Goal: Transaction & Acquisition: Purchase product/service

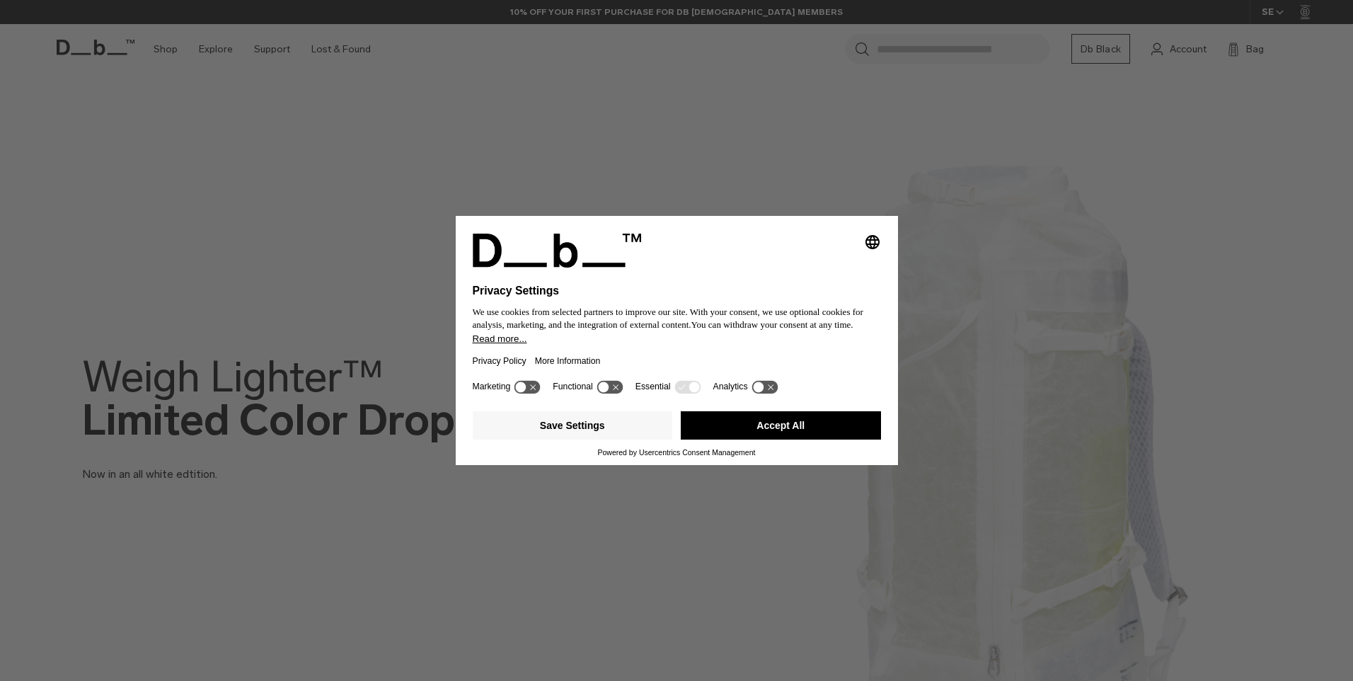
drag, startPoint x: 809, startPoint y: 432, endPoint x: 463, endPoint y: 311, distance: 366.7
click at [809, 431] on button "Accept All" at bounding box center [781, 425] width 200 height 28
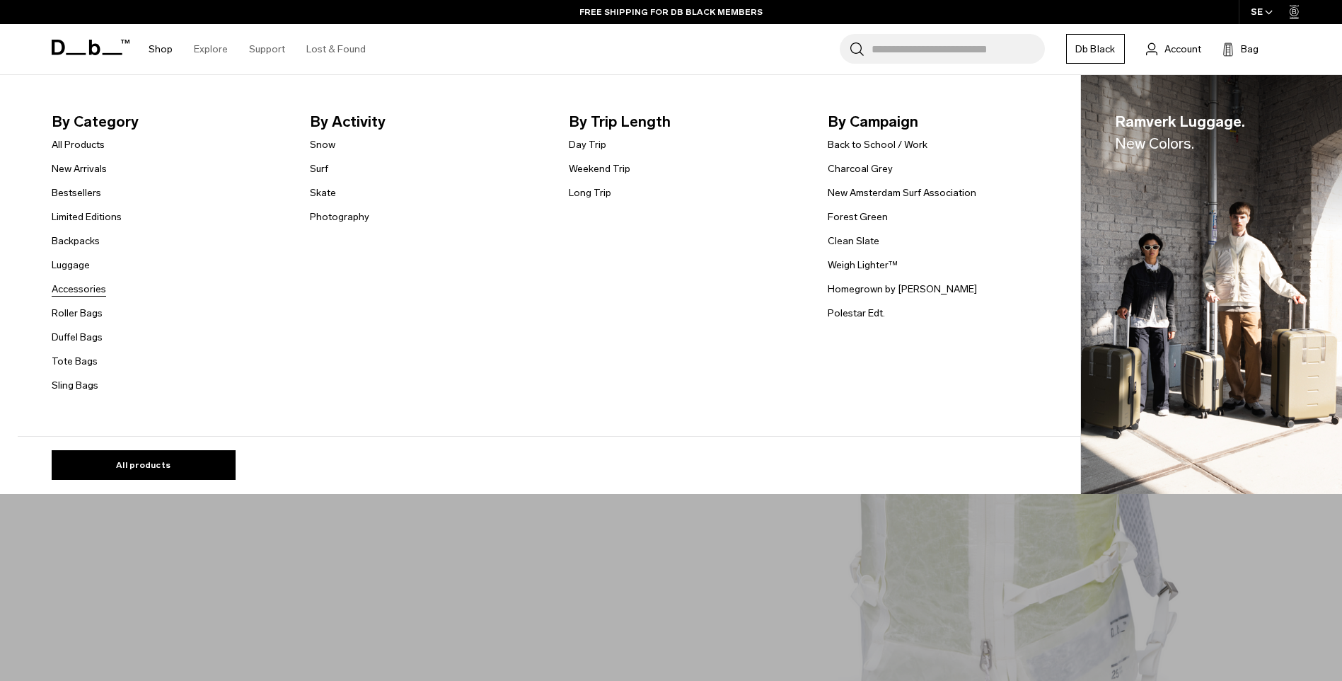
click at [91, 291] on link "Accessories" at bounding box center [79, 289] width 54 height 15
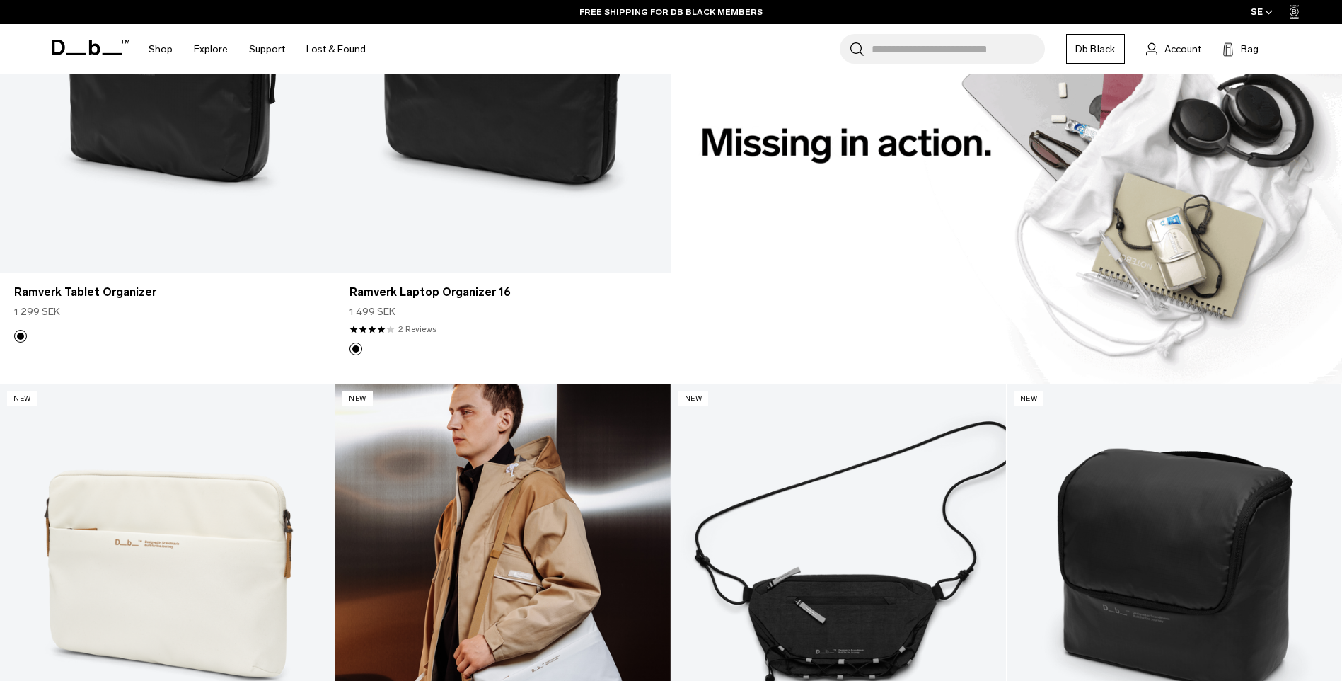
scroll to position [1698, 0]
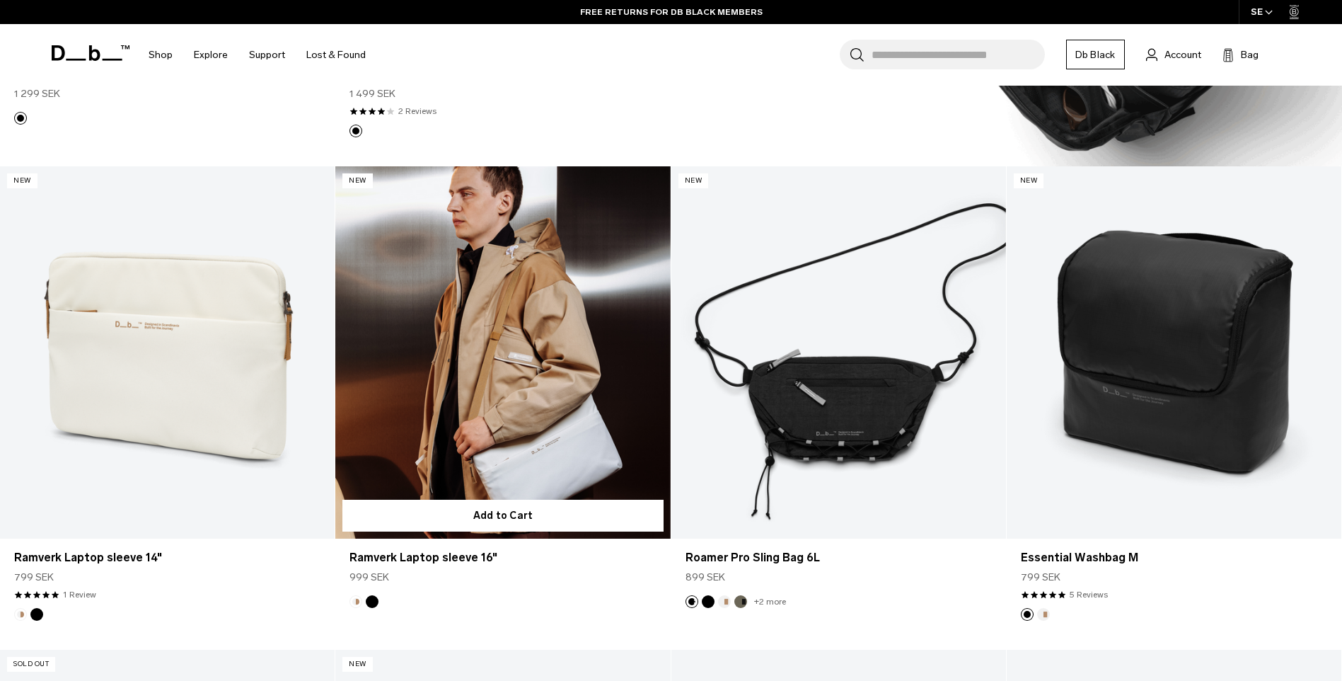
click at [564, 444] on link "Ramverk Laptop sleeve 16" at bounding box center [502, 352] width 335 height 372
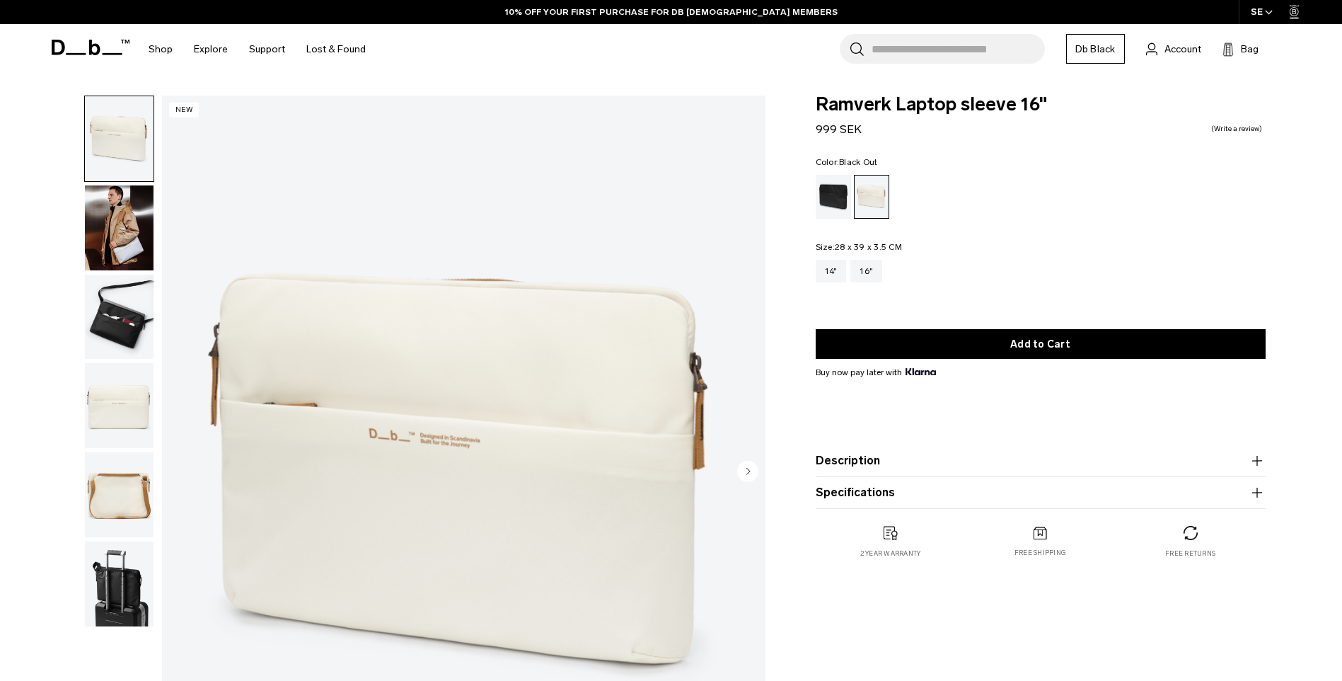
click at [845, 201] on div "Black Out" at bounding box center [834, 197] width 36 height 44
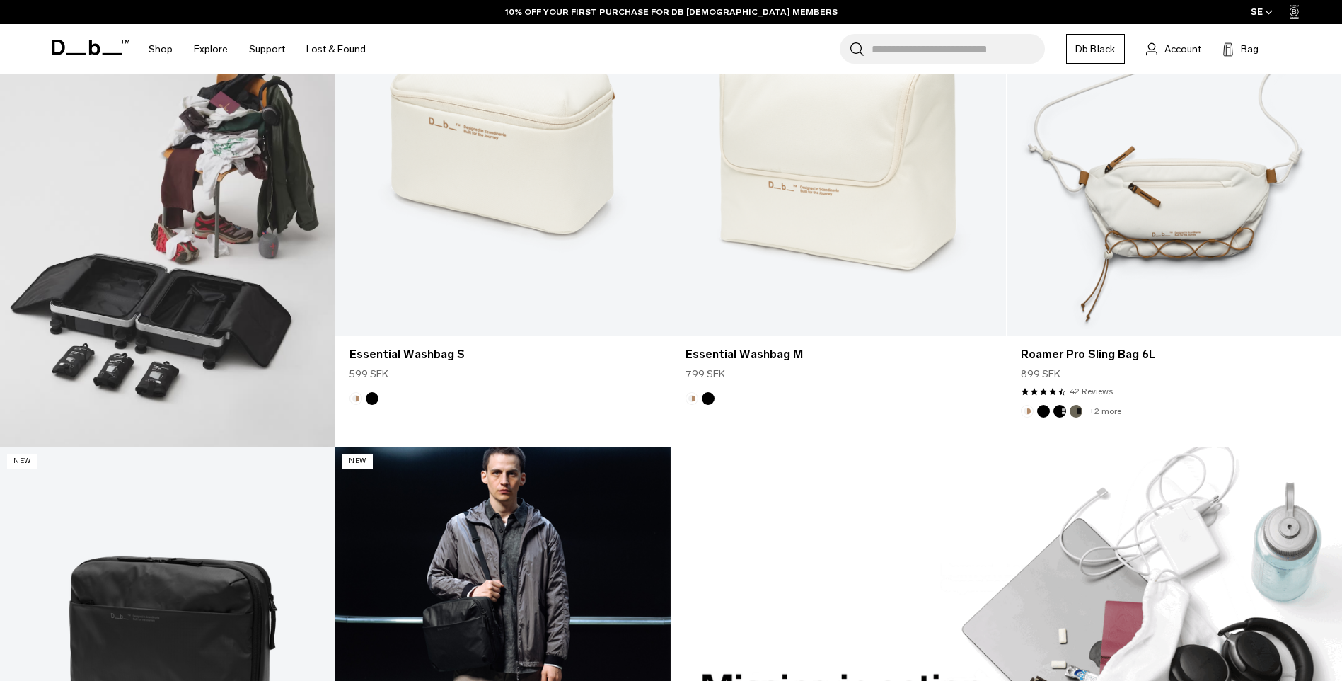
scroll to position [902, 0]
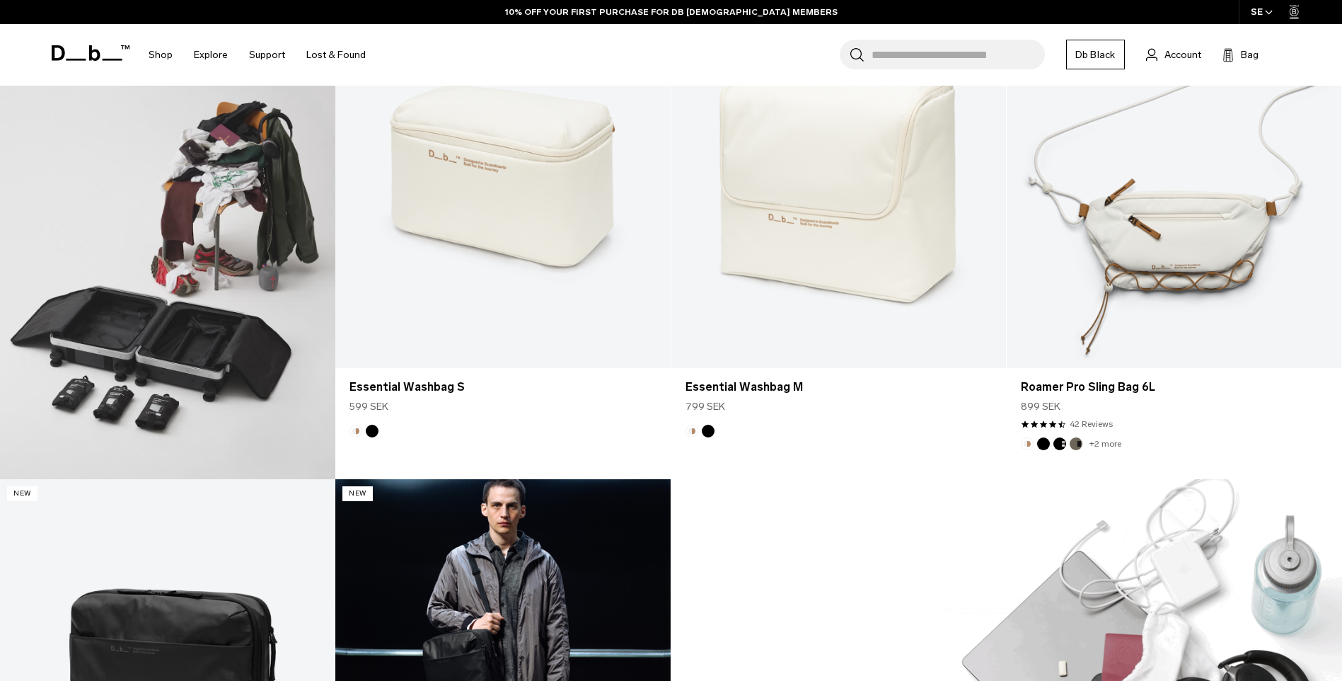
click at [536, 572] on link "Ramverk Laptop Organizer 16" at bounding box center [502, 665] width 335 height 372
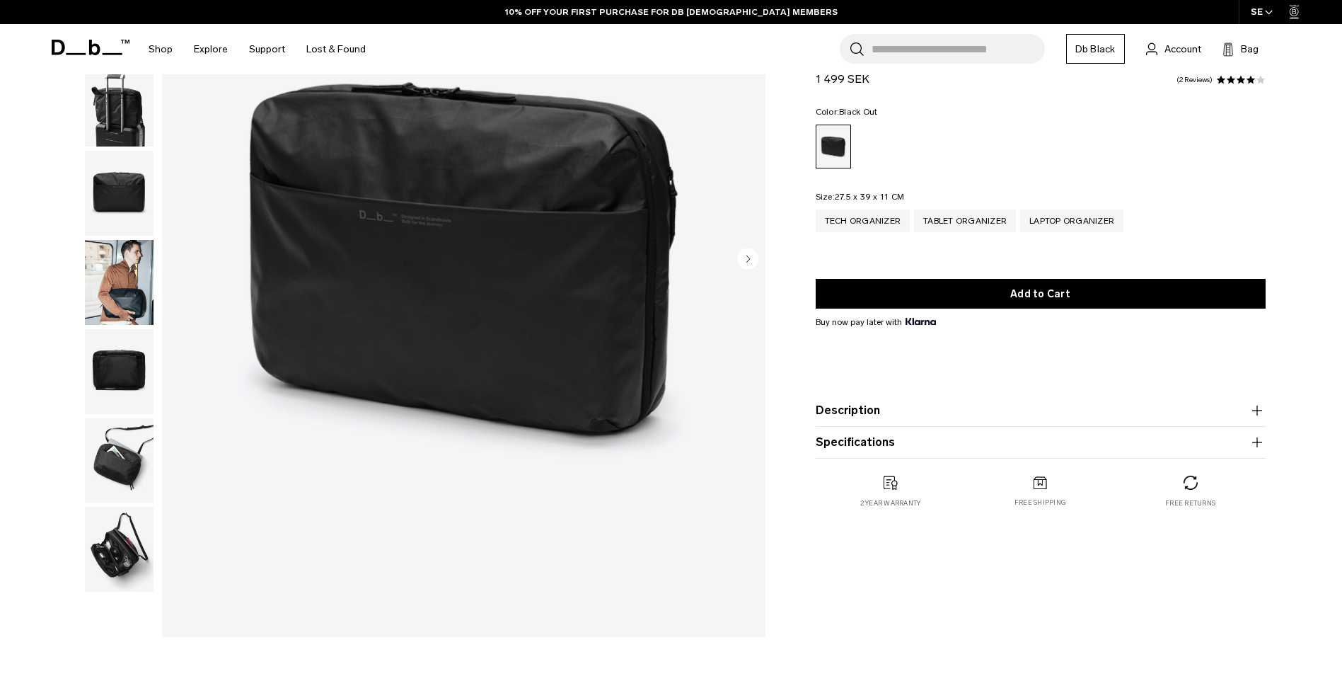
click at [124, 296] on img "button" at bounding box center [119, 282] width 69 height 85
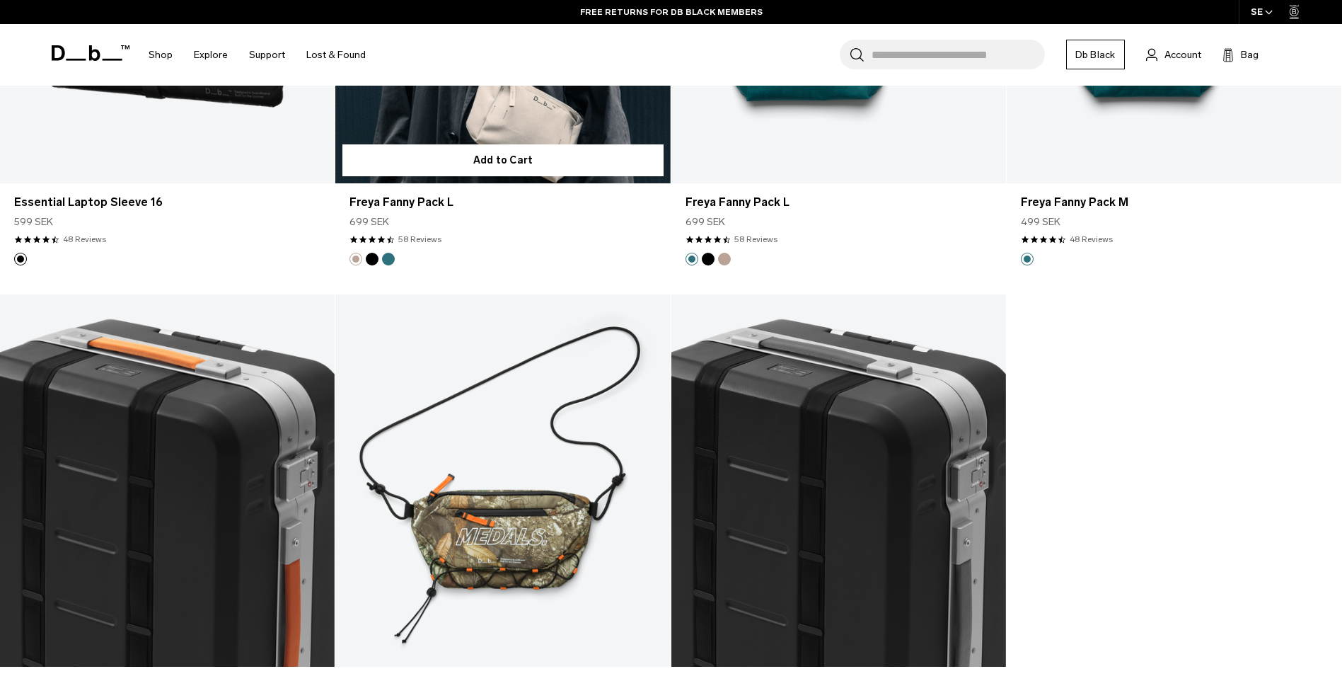
scroll to position [5235, 0]
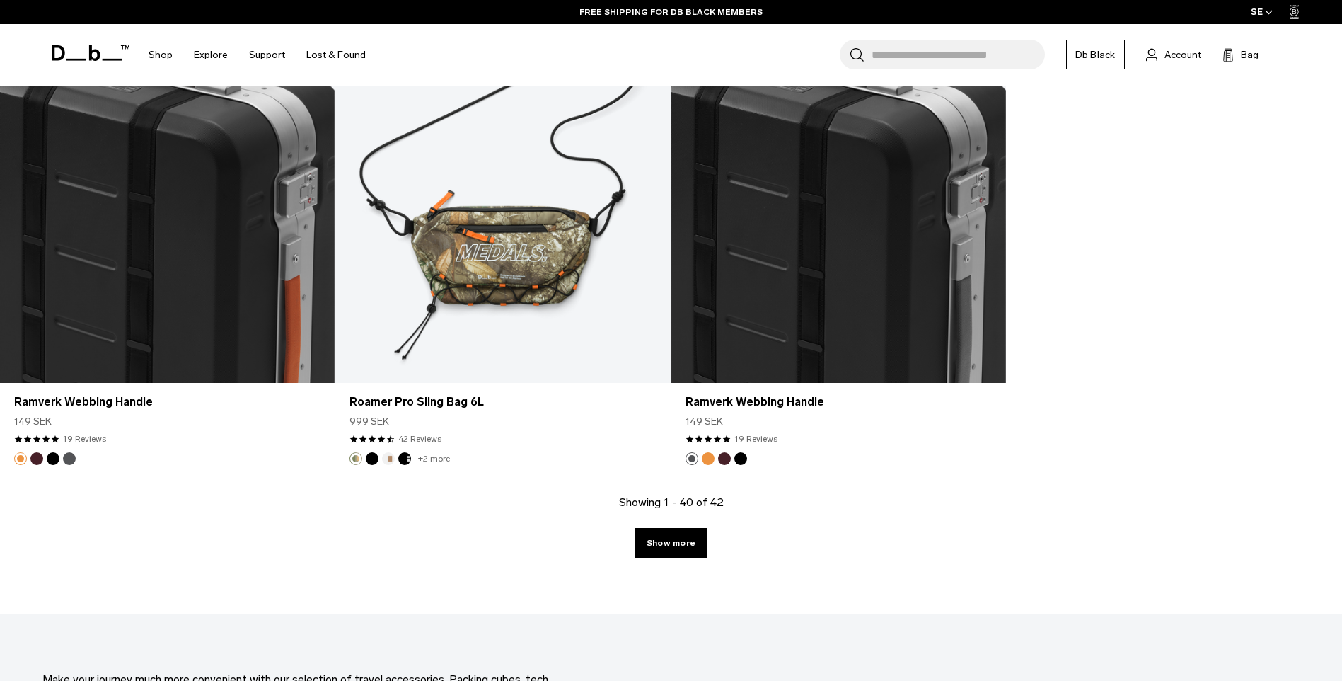
drag, startPoint x: 642, startPoint y: 536, endPoint x: 652, endPoint y: 536, distance: 9.9
click at [642, 536] on link "Show more" at bounding box center [671, 543] width 73 height 30
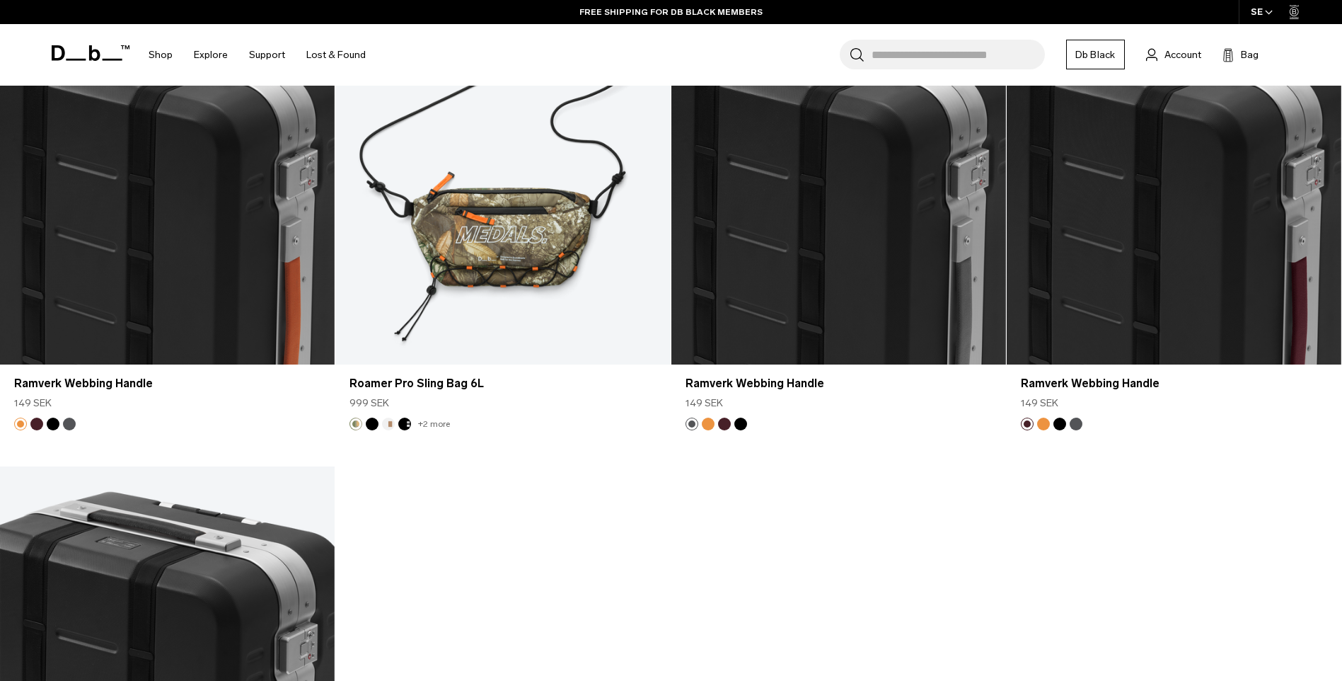
scroll to position [4885, 0]
